Goal: Task Accomplishment & Management: Use online tool/utility

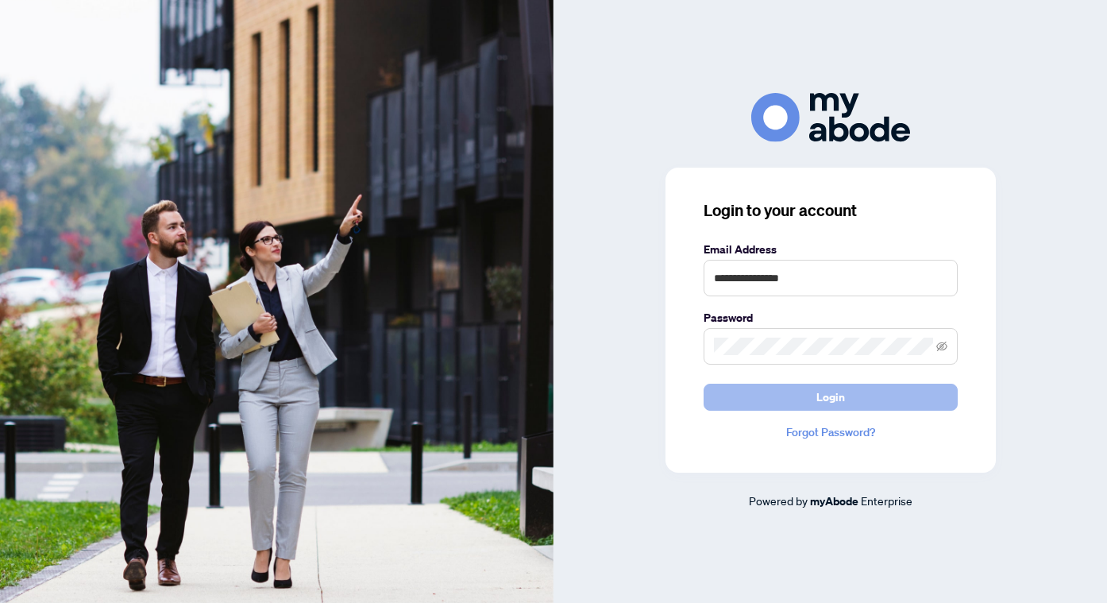
click at [747, 401] on button "Login" at bounding box center [831, 397] width 254 height 27
click at [825, 282] on input "**********" at bounding box center [831, 278] width 254 height 37
type input "**********"
click at [840, 394] on span "Login" at bounding box center [831, 396] width 29 height 25
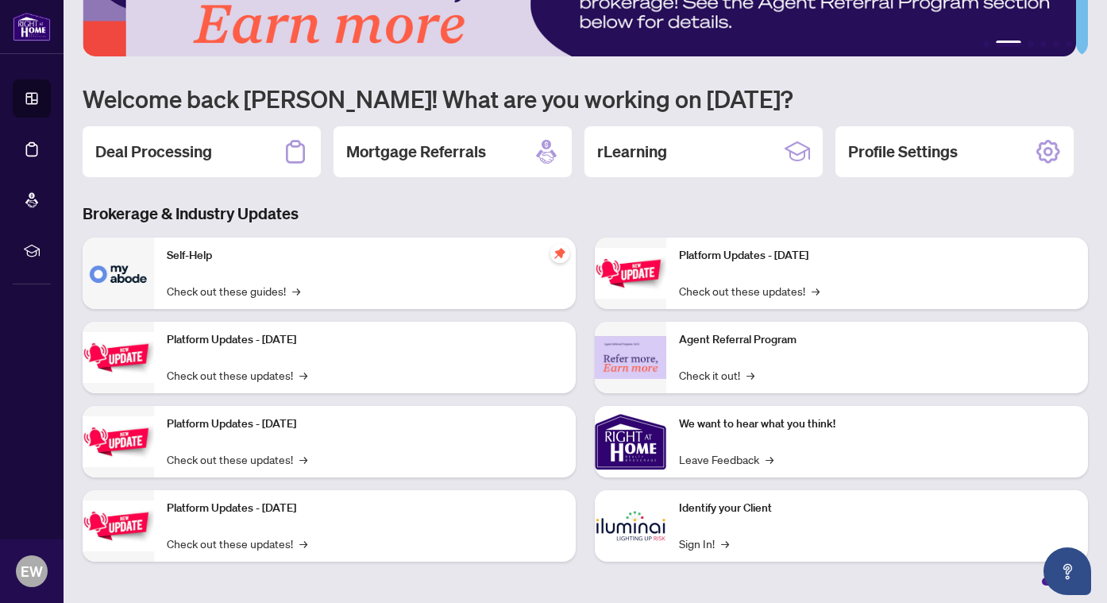
scroll to position [71, 0]
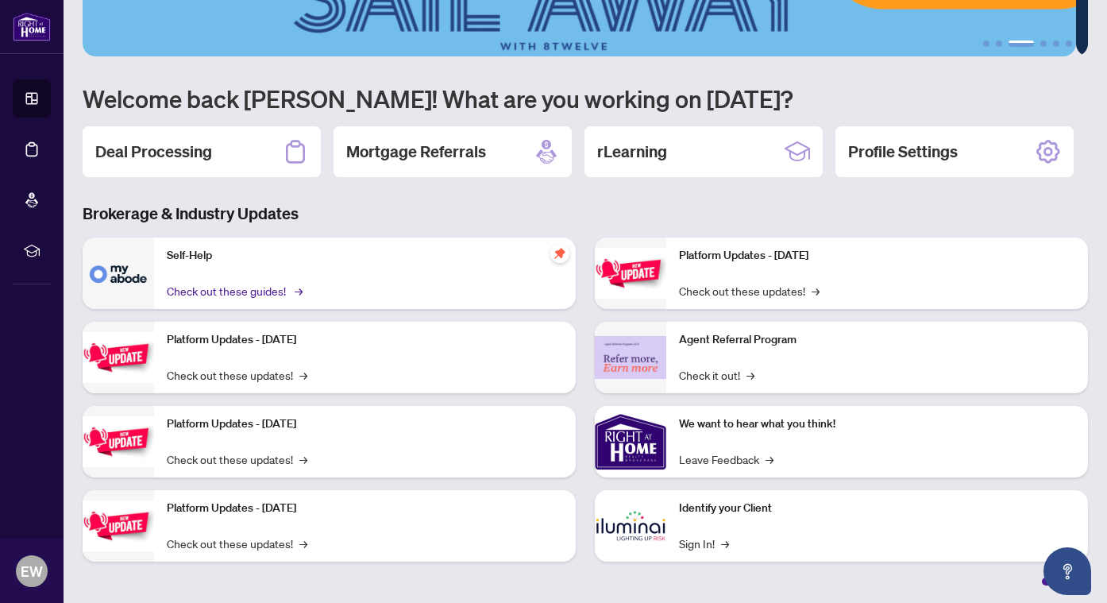
click at [195, 288] on link "Check out these guides! →" at bounding box center [233, 290] width 133 height 17
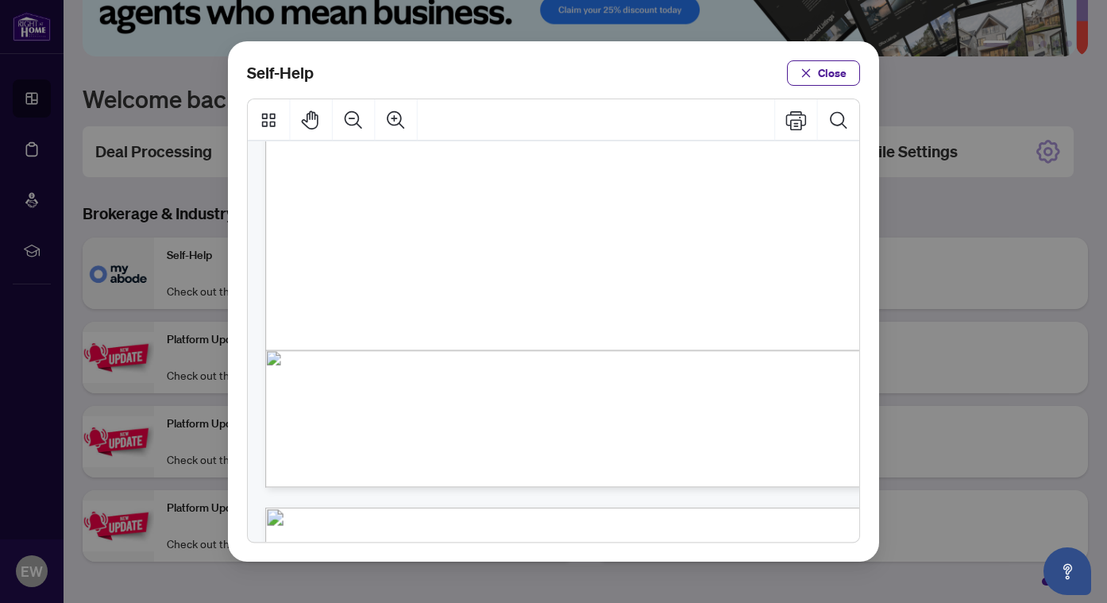
scroll to position [434, 0]
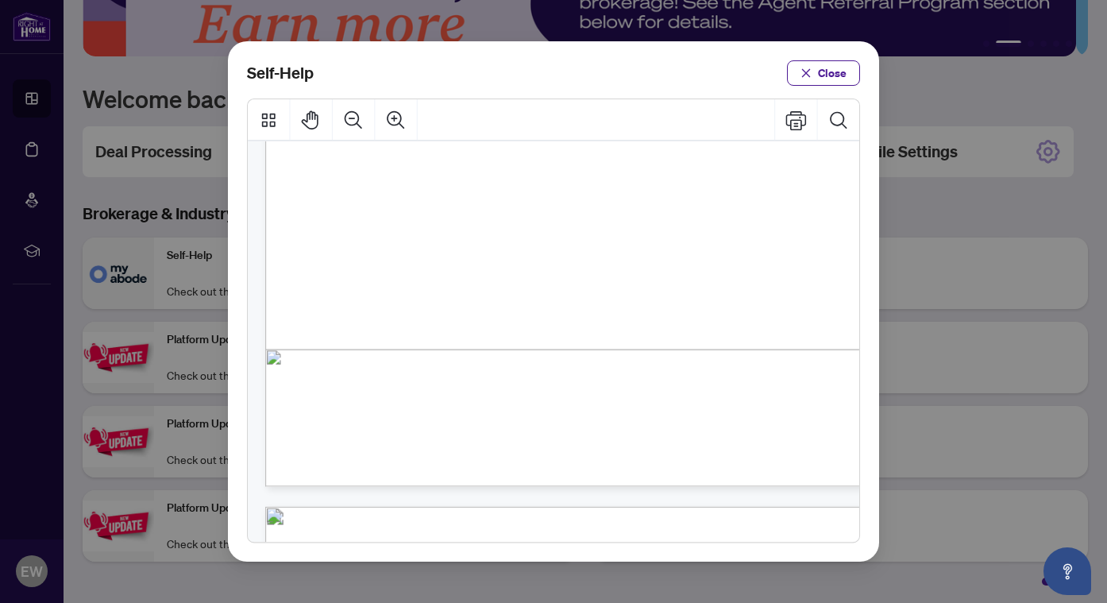
click at [612, 374] on span "PDF" at bounding box center [612, 372] width 21 height 16
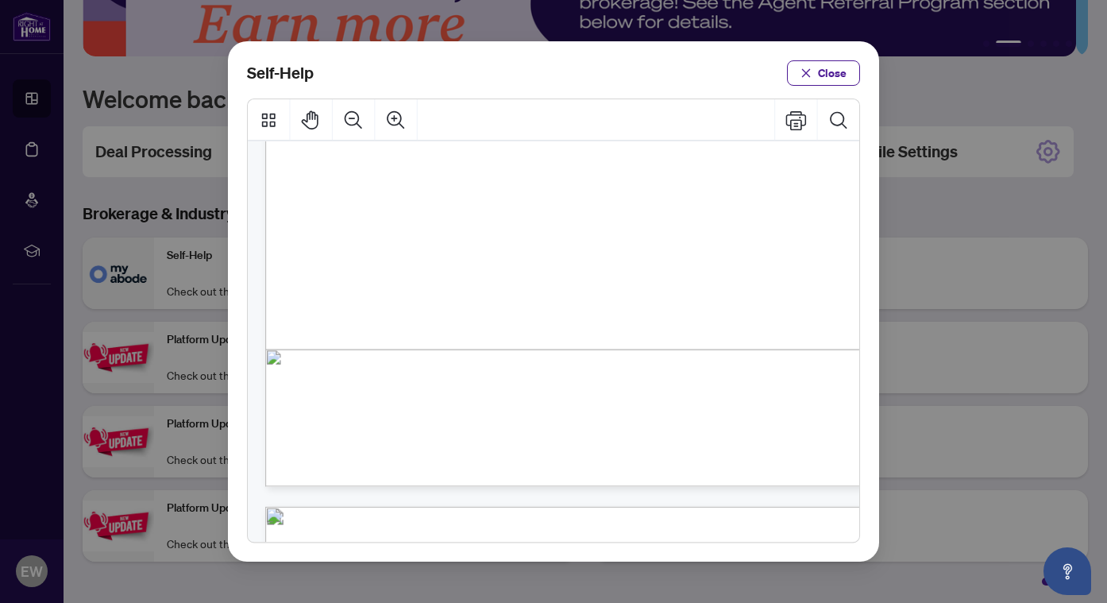
click at [612, 374] on span "PDF" at bounding box center [612, 372] width 21 height 16
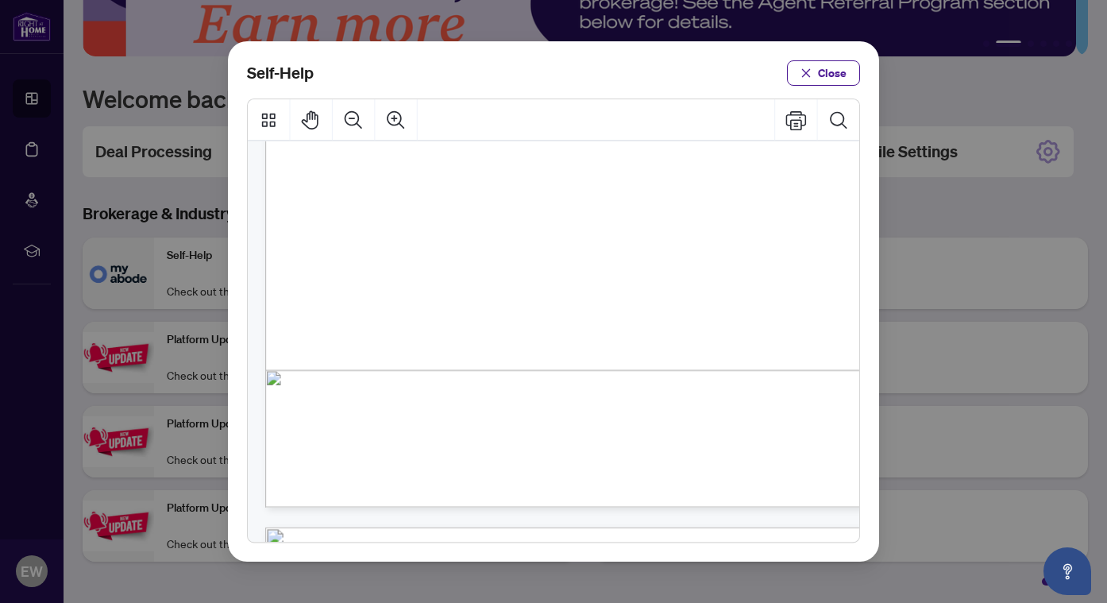
scroll to position [990, 0]
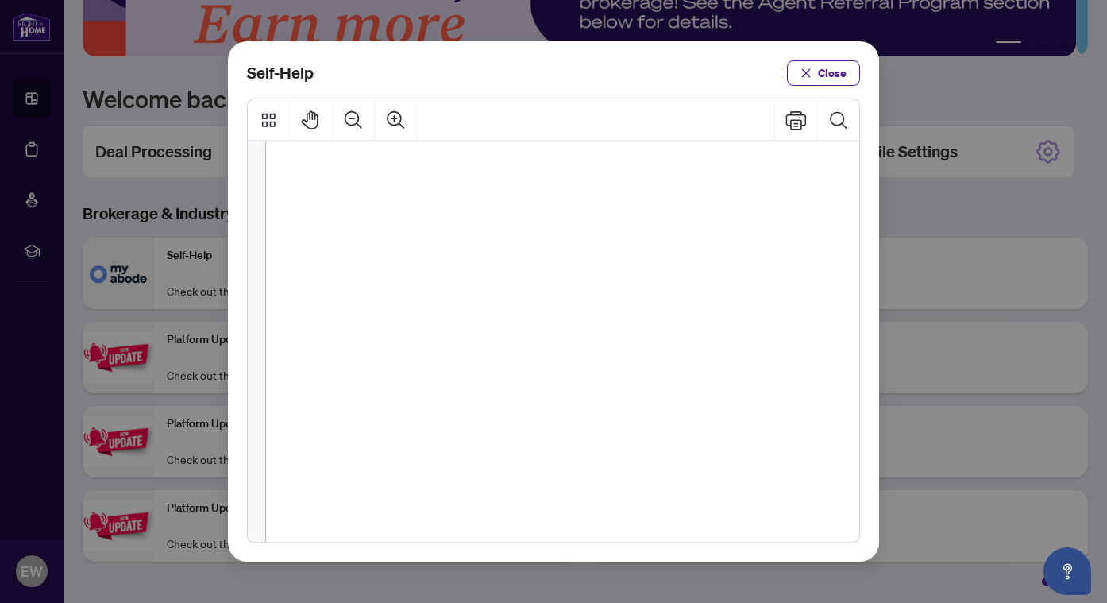
click at [535, 357] on span "PDF" at bounding box center [543, 350] width 21 height 16
click at [402, 352] on span "How to View Documents (" at bounding box center [442, 350] width 133 height 16
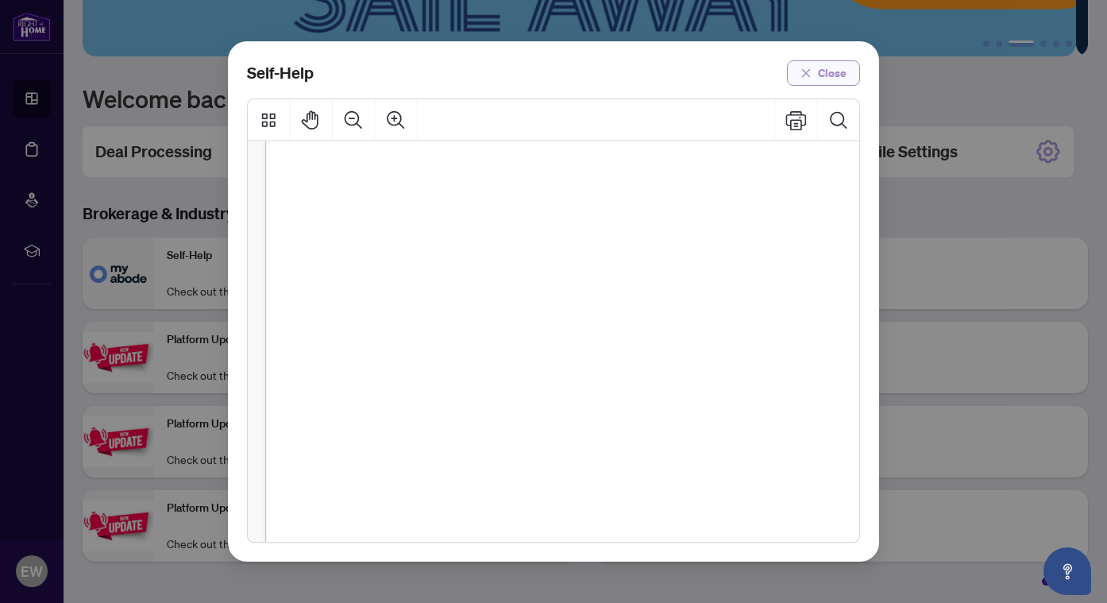
click at [833, 77] on span "Close" at bounding box center [832, 72] width 29 height 25
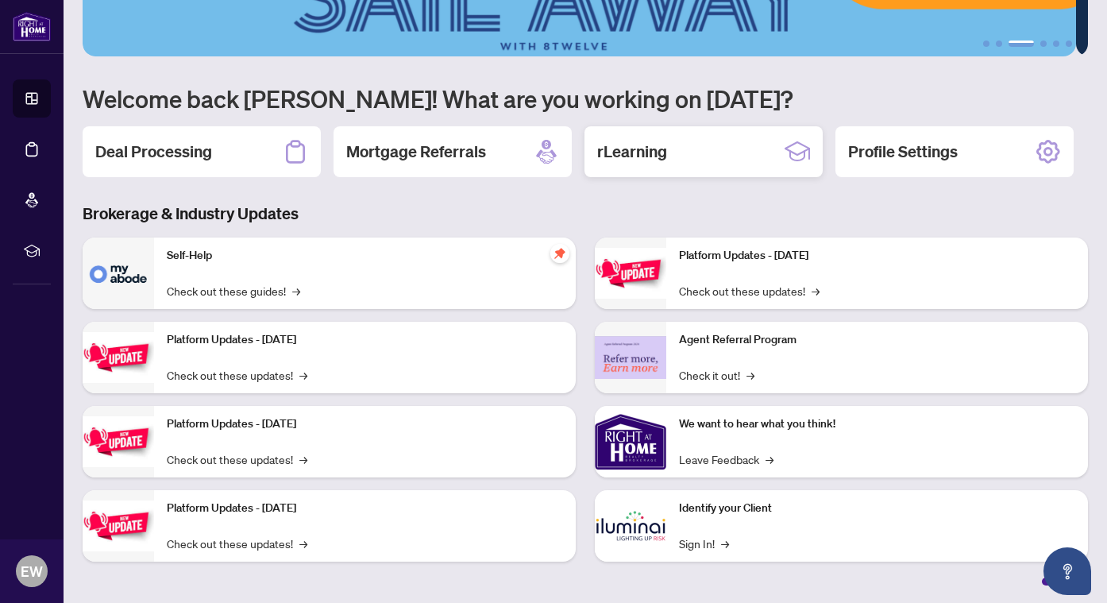
click at [658, 154] on h2 "rLearning" at bounding box center [632, 152] width 70 height 22
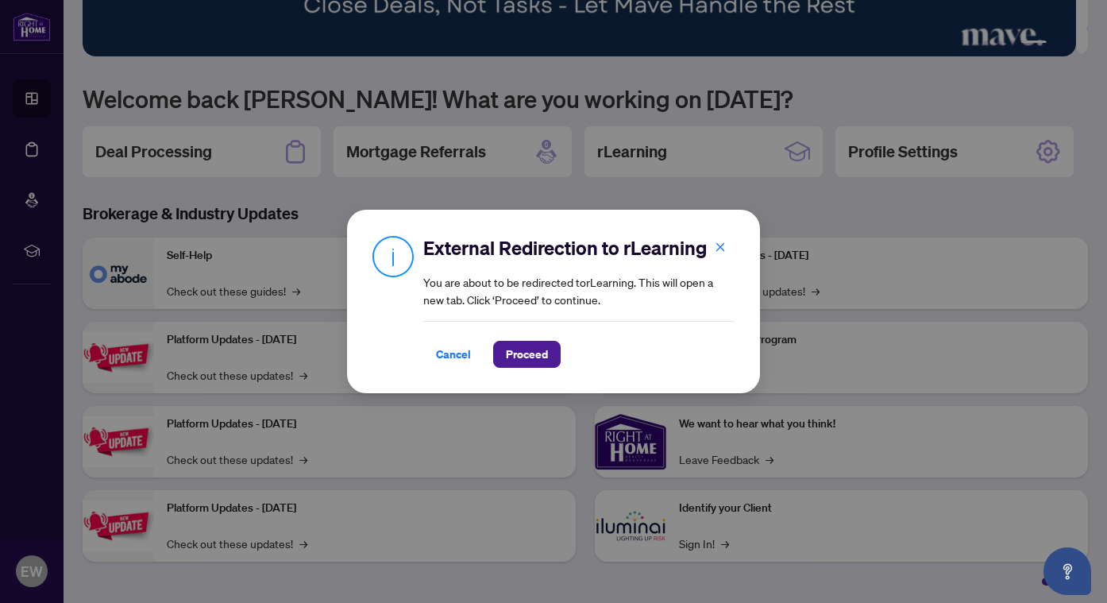
click at [524, 369] on div "External Redirection to rLearning You are about to be redirected to rLearning .…" at bounding box center [553, 302] width 413 height 184
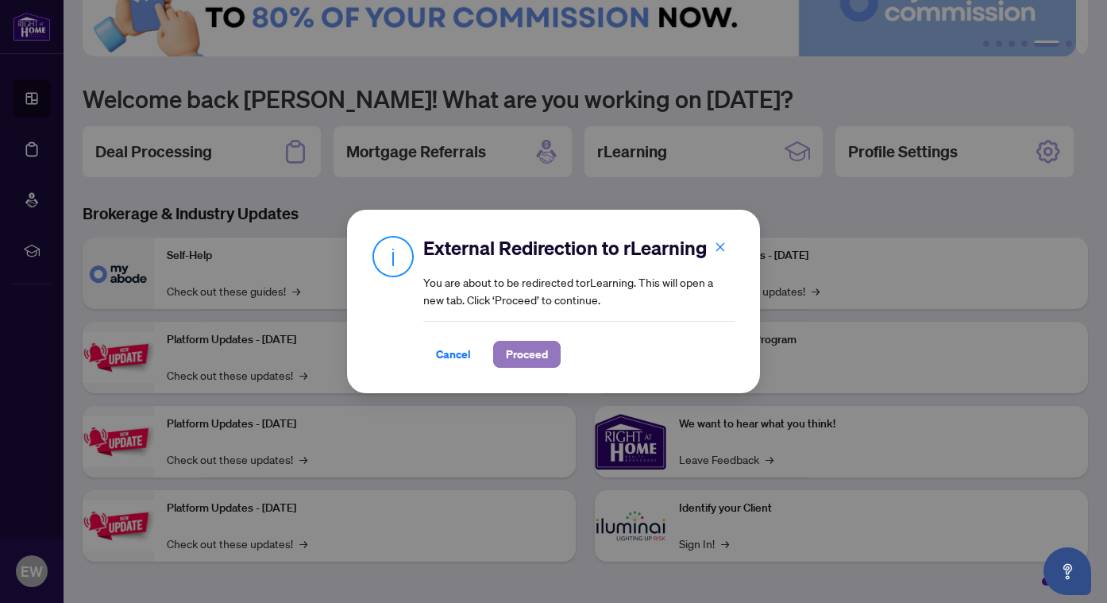
click at [520, 359] on span "Proceed" at bounding box center [527, 354] width 42 height 25
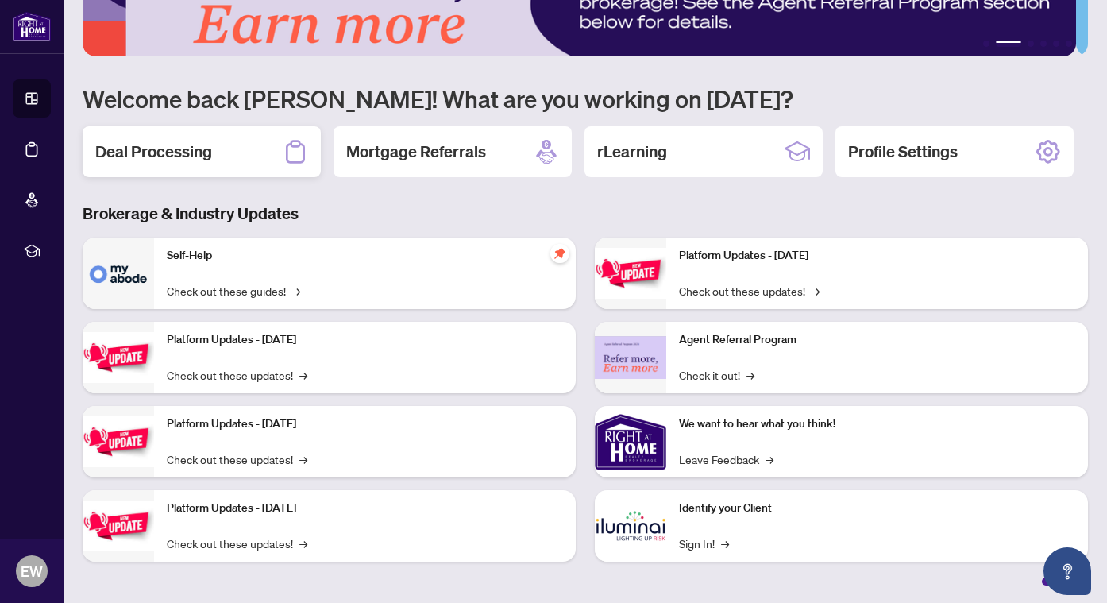
click at [246, 163] on div "Deal Processing" at bounding box center [202, 151] width 238 height 51
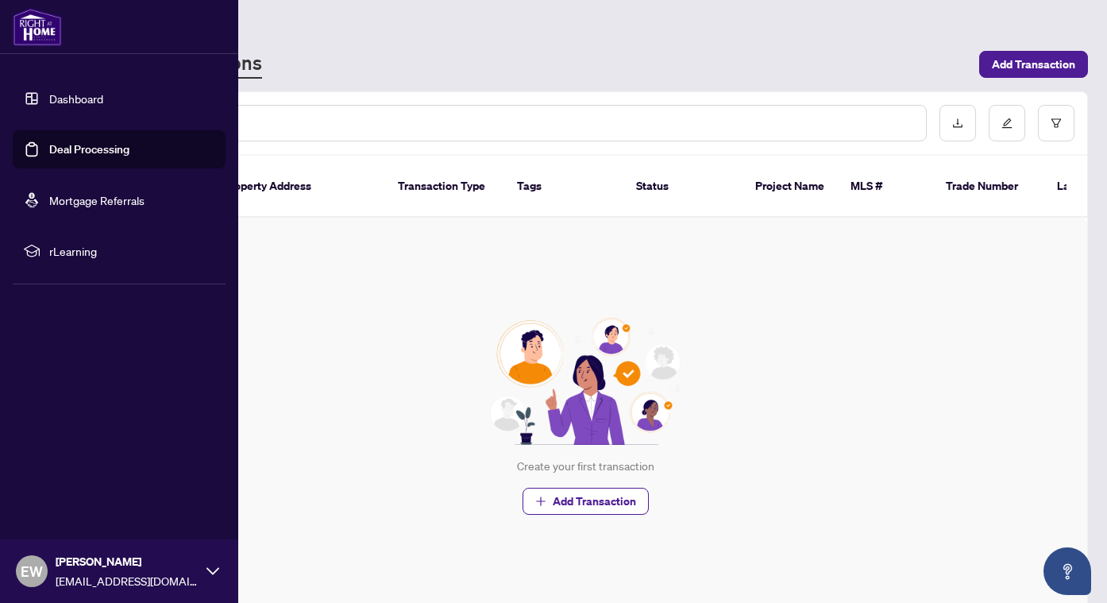
click at [71, 251] on span "rLearning" at bounding box center [131, 250] width 165 height 17
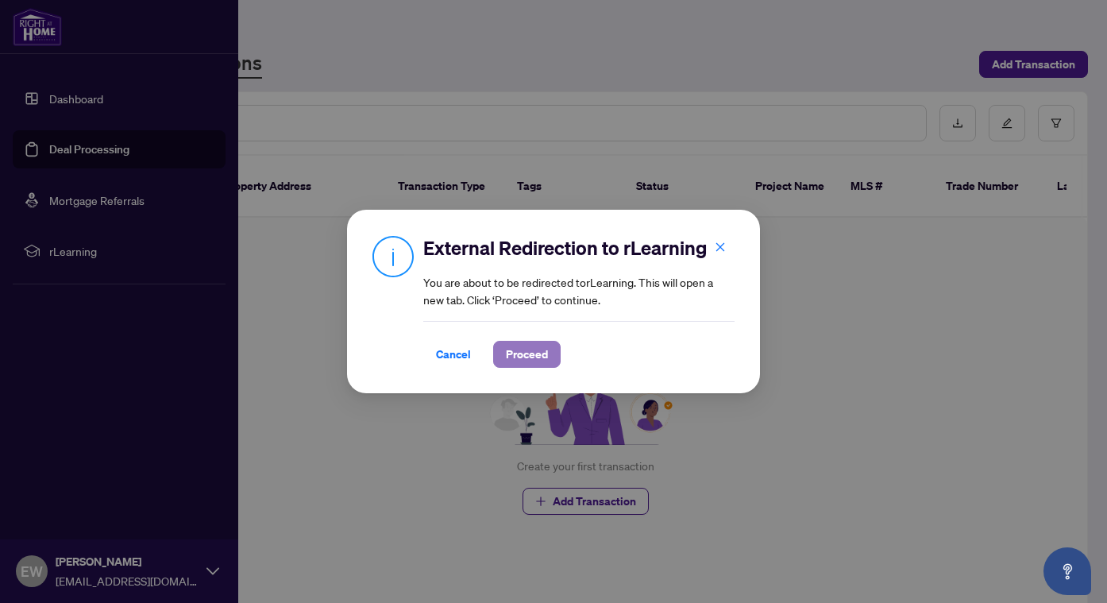
click at [516, 357] on span "Proceed" at bounding box center [527, 354] width 42 height 25
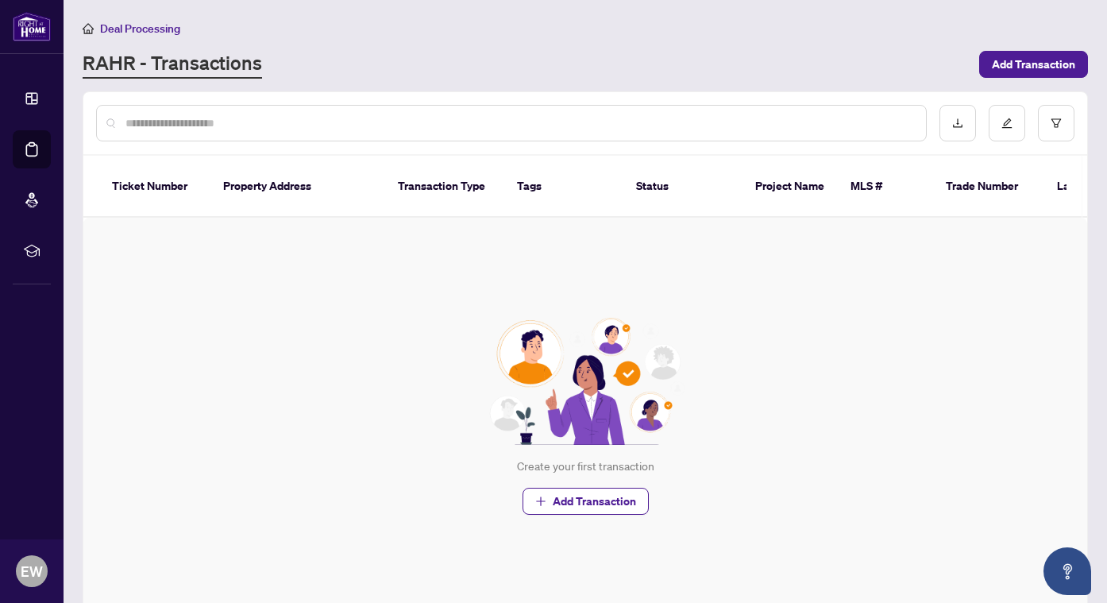
click at [489, 52] on div "RAHR - Transactions" at bounding box center [526, 64] width 887 height 29
click at [1013, 64] on span "Add Transaction" at bounding box center [1033, 64] width 83 height 25
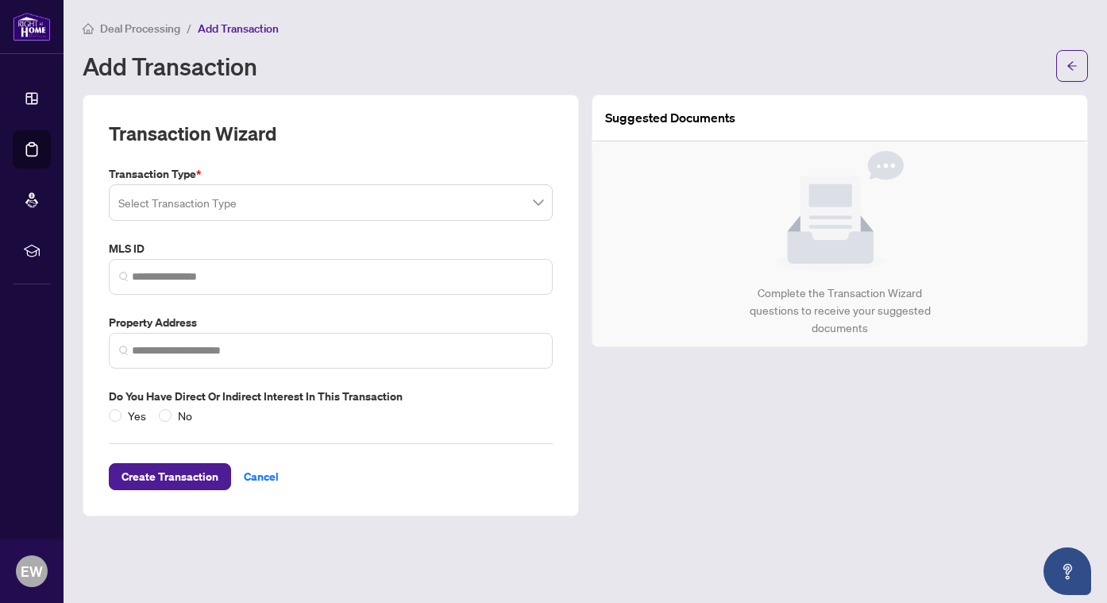
click at [843, 231] on img at bounding box center [840, 211] width 127 height 121
